Goal: Transaction & Acquisition: Purchase product/service

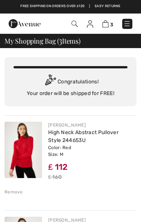
click at [108, 24] on img at bounding box center [105, 23] width 6 height 7
click at [105, 22] on img at bounding box center [105, 23] width 6 height 7
checkbox input "true"
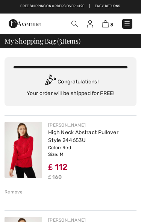
checkbox input "true"
click at [107, 24] on img at bounding box center [105, 23] width 6 height 7
click at [108, 26] on img at bounding box center [105, 23] width 6 height 7
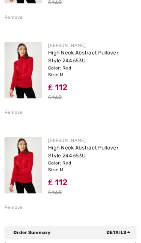
click at [14, 112] on div "Remove" at bounding box center [14, 112] width 18 height 7
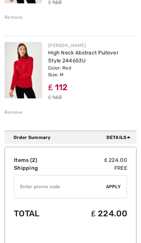
click at [15, 111] on div "Remove" at bounding box center [14, 112] width 18 height 7
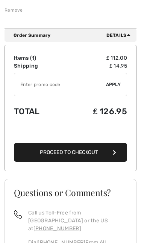
click at [82, 151] on span "Proceed to Checkout" at bounding box center [69, 152] width 58 height 6
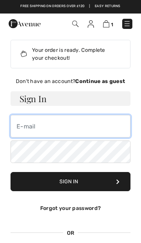
click at [26, 124] on input "email" at bounding box center [71, 126] width 120 height 23
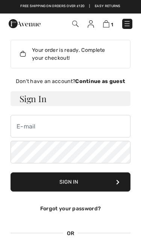
scroll to position [5, 0]
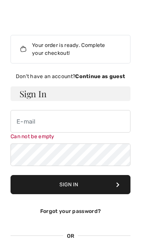
type input "[EMAIL_ADDRESS][DOMAIN_NAME]"
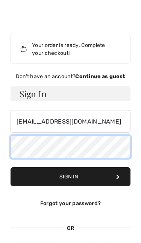
scroll to position [5, 0]
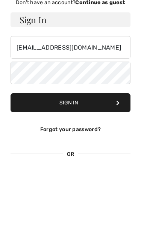
click at [114, 168] on button "Sign In" at bounding box center [71, 177] width 120 height 19
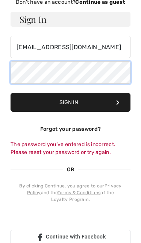
scroll to position [79, 0]
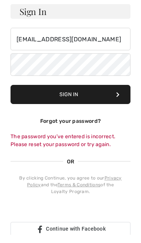
click at [67, 93] on button "Sign In" at bounding box center [71, 102] width 120 height 19
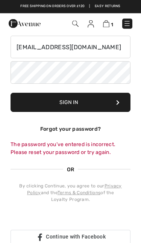
scroll to position [79, 0]
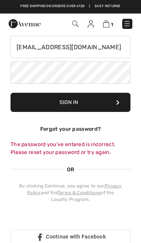
click at [115, 98] on button "Sign In" at bounding box center [71, 102] width 120 height 19
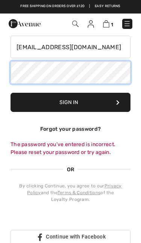
scroll to position [79, 0]
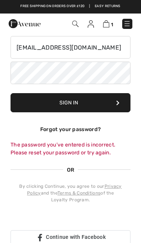
click at [72, 104] on button "Sign In" at bounding box center [71, 102] width 120 height 19
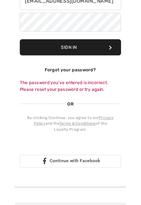
scroll to position [123, 0]
